Goal: Navigation & Orientation: Find specific page/section

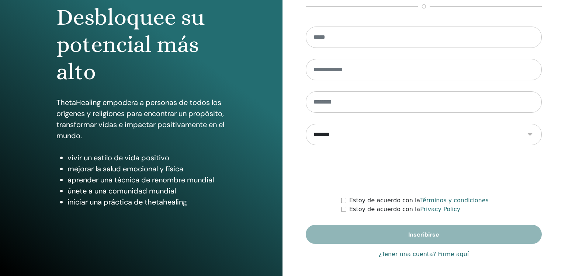
scroll to position [78, 0]
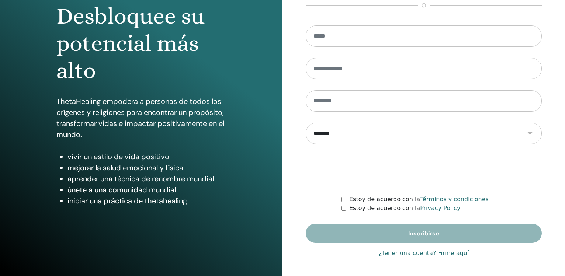
click at [449, 255] on link "¿Tener una cuenta? Firme aquí" at bounding box center [424, 253] width 90 height 9
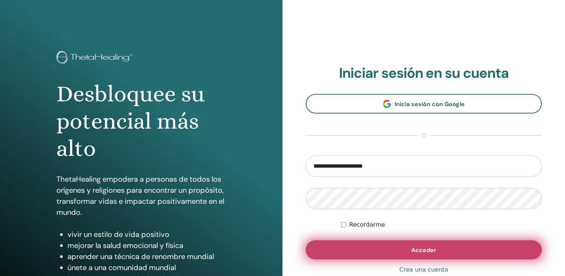
click at [446, 246] on button "Acceder" at bounding box center [424, 250] width 236 height 19
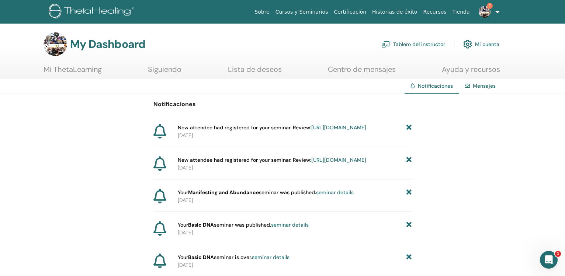
click at [402, 43] on link "Tablero del instructor" at bounding box center [414, 44] width 64 height 16
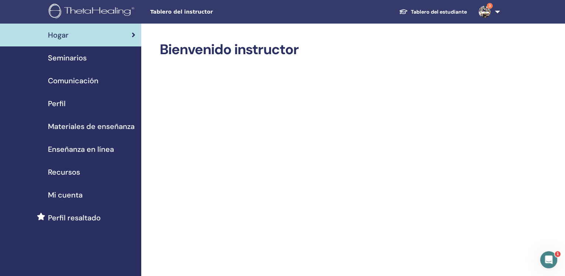
click at [70, 66] on link "Seminarios" at bounding box center [70, 57] width 141 height 23
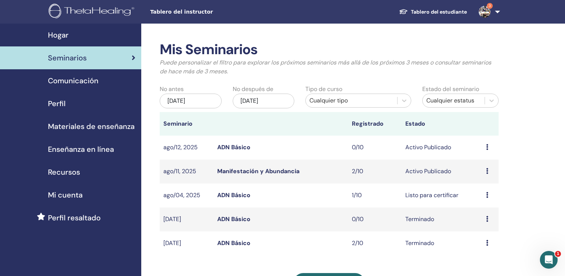
click at [283, 172] on link "Manifestación y Abundancia" at bounding box center [258, 172] width 82 height 8
